Goal: Task Accomplishment & Management: Manage account settings

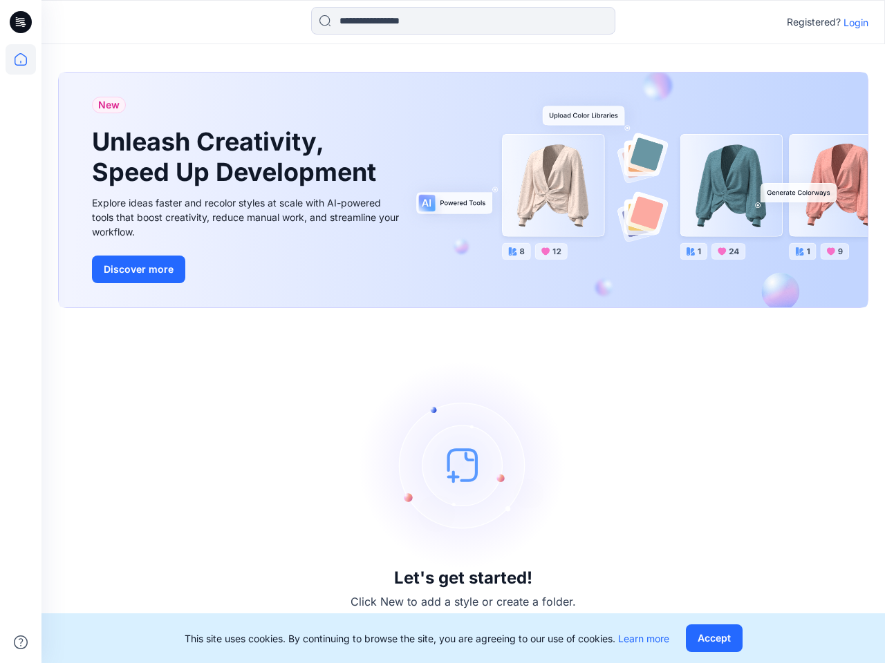
click at [442, 332] on div "Let's get started! Click New to add a style or create a folder." at bounding box center [463, 486] width 810 height 322
click at [21, 22] on icon at bounding box center [23, 22] width 6 height 1
click at [21, 59] on icon at bounding box center [21, 59] width 30 height 30
click at [21, 643] on icon at bounding box center [21, 643] width 14 height 14
click at [463, 21] on input at bounding box center [463, 21] width 304 height 28
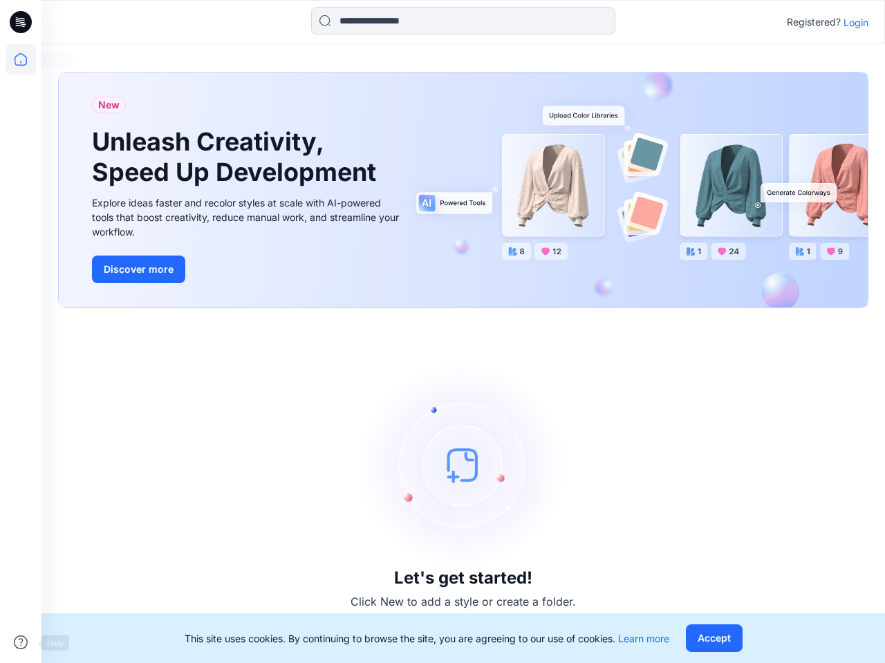
click at [856, 22] on p "Login" at bounding box center [855, 22] width 25 height 15
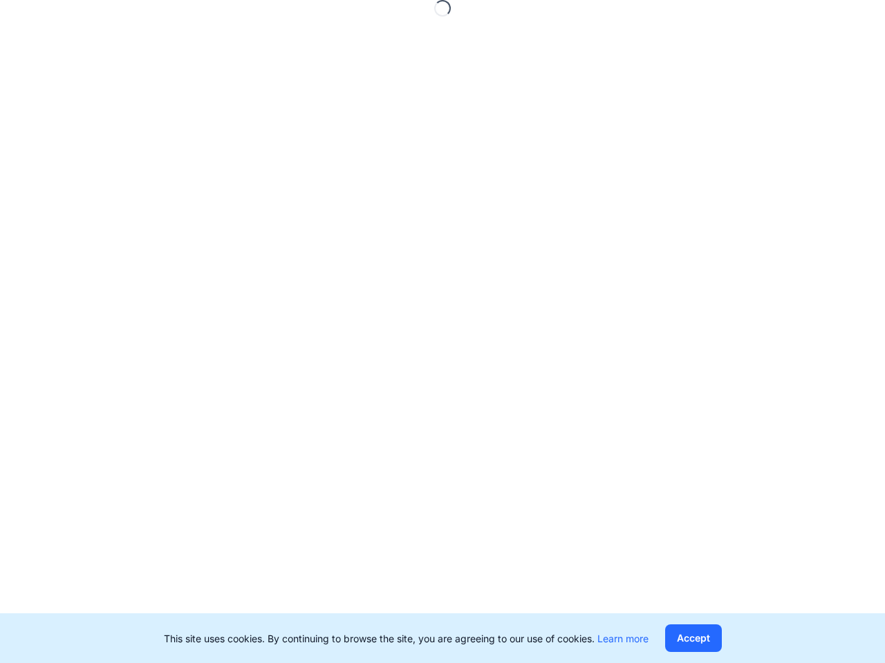
click at [713, 639] on button "Accept" at bounding box center [693, 639] width 57 height 28
